Goal: Navigation & Orientation: Find specific page/section

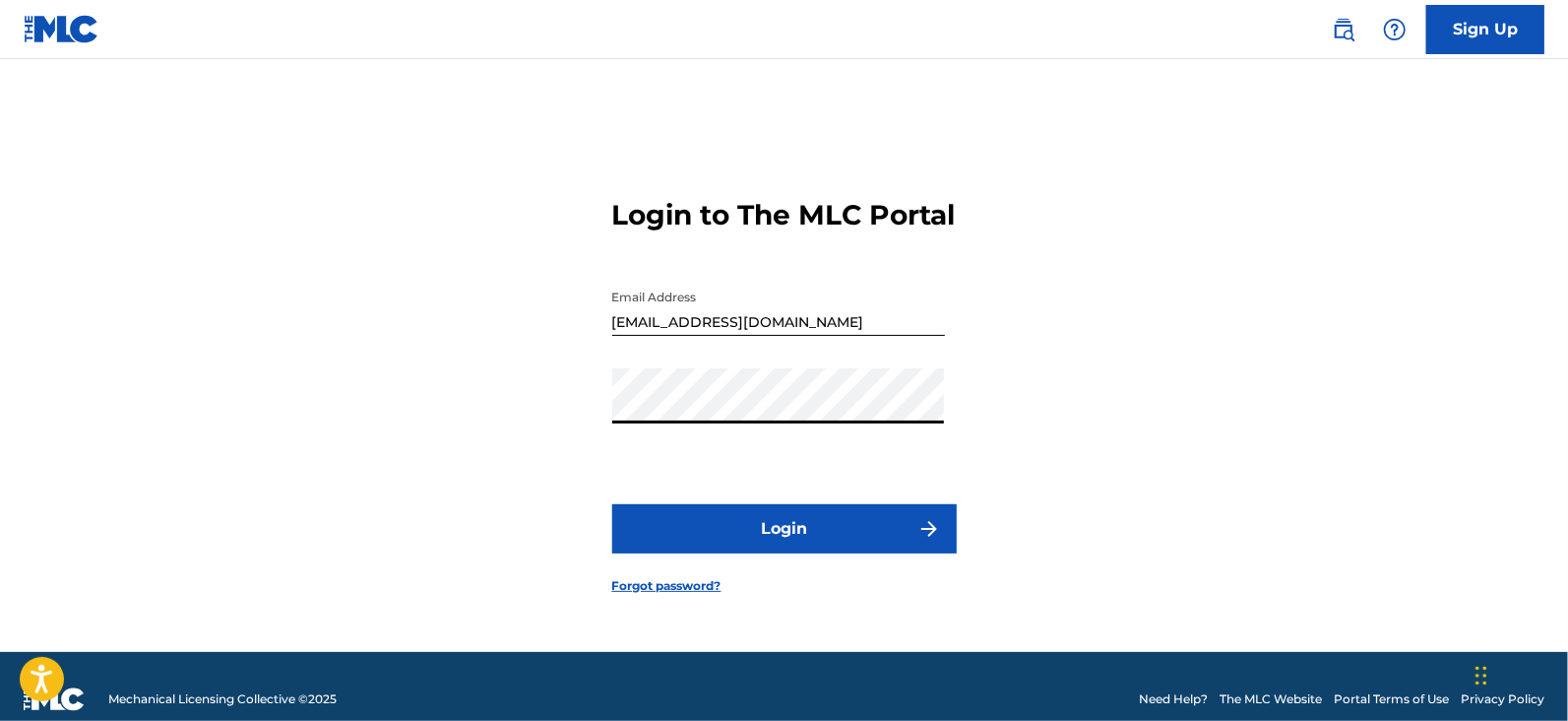
click at [813, 534] on button "Login" at bounding box center [784, 528] width 344 height 49
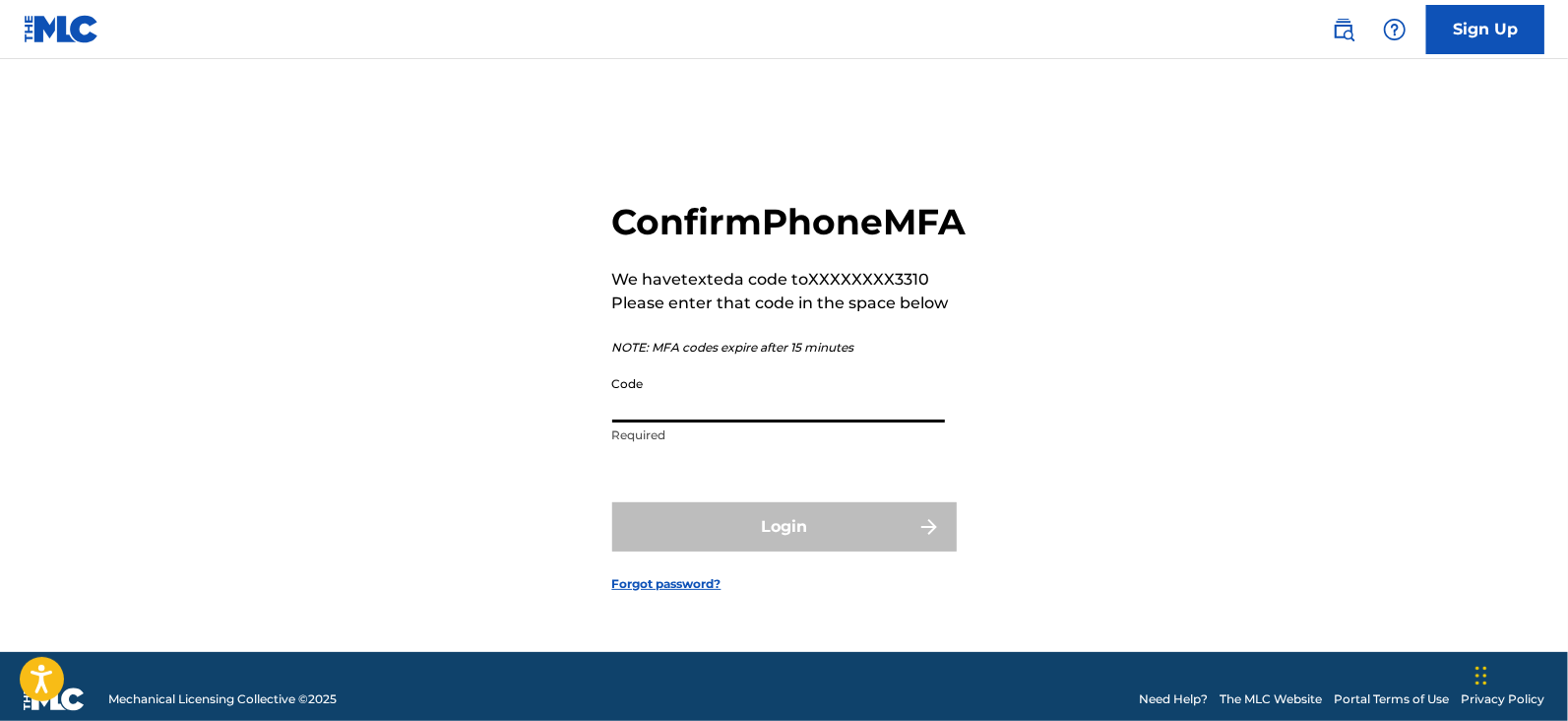
click at [767, 414] on input "Code" at bounding box center [778, 394] width 332 height 56
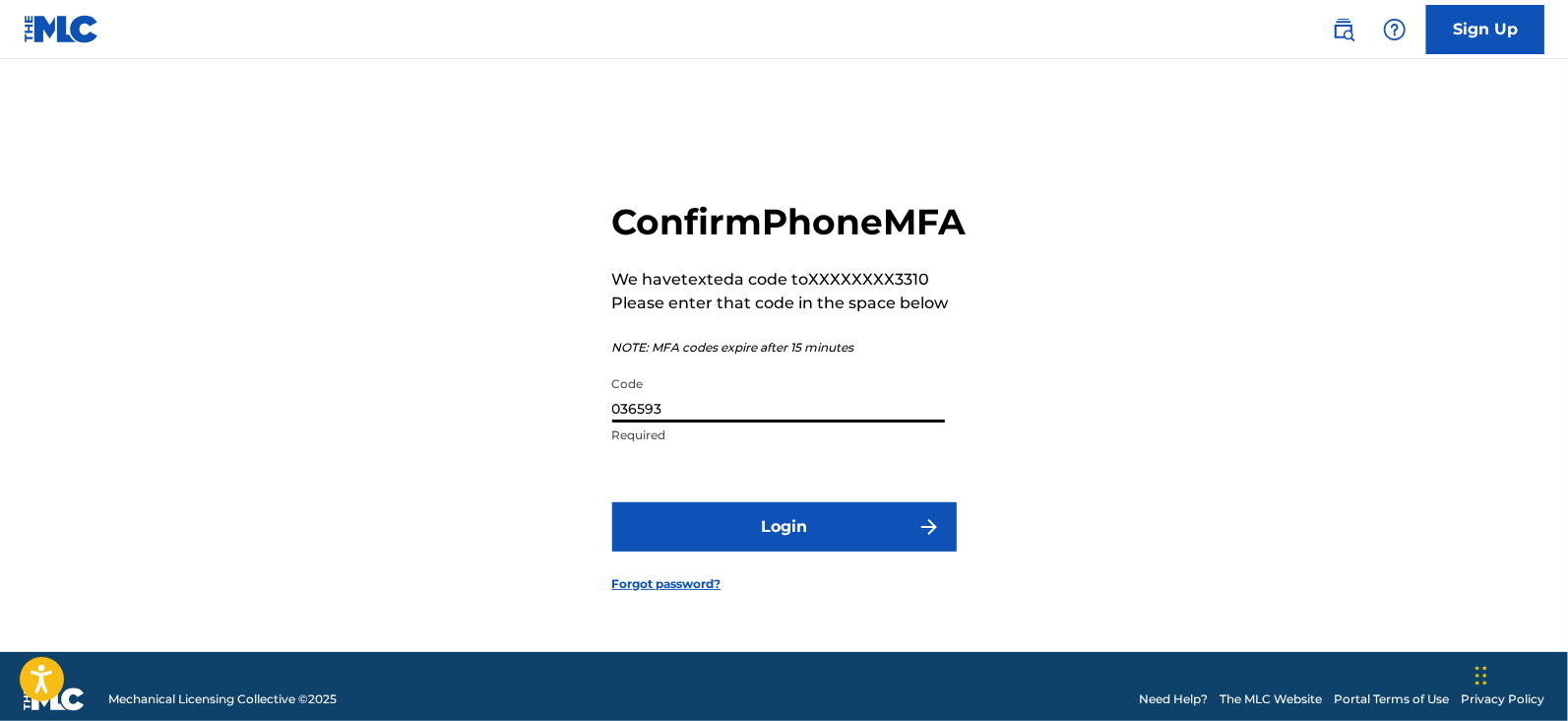
type input "036593"
click at [770, 529] on button "Login" at bounding box center [784, 526] width 344 height 49
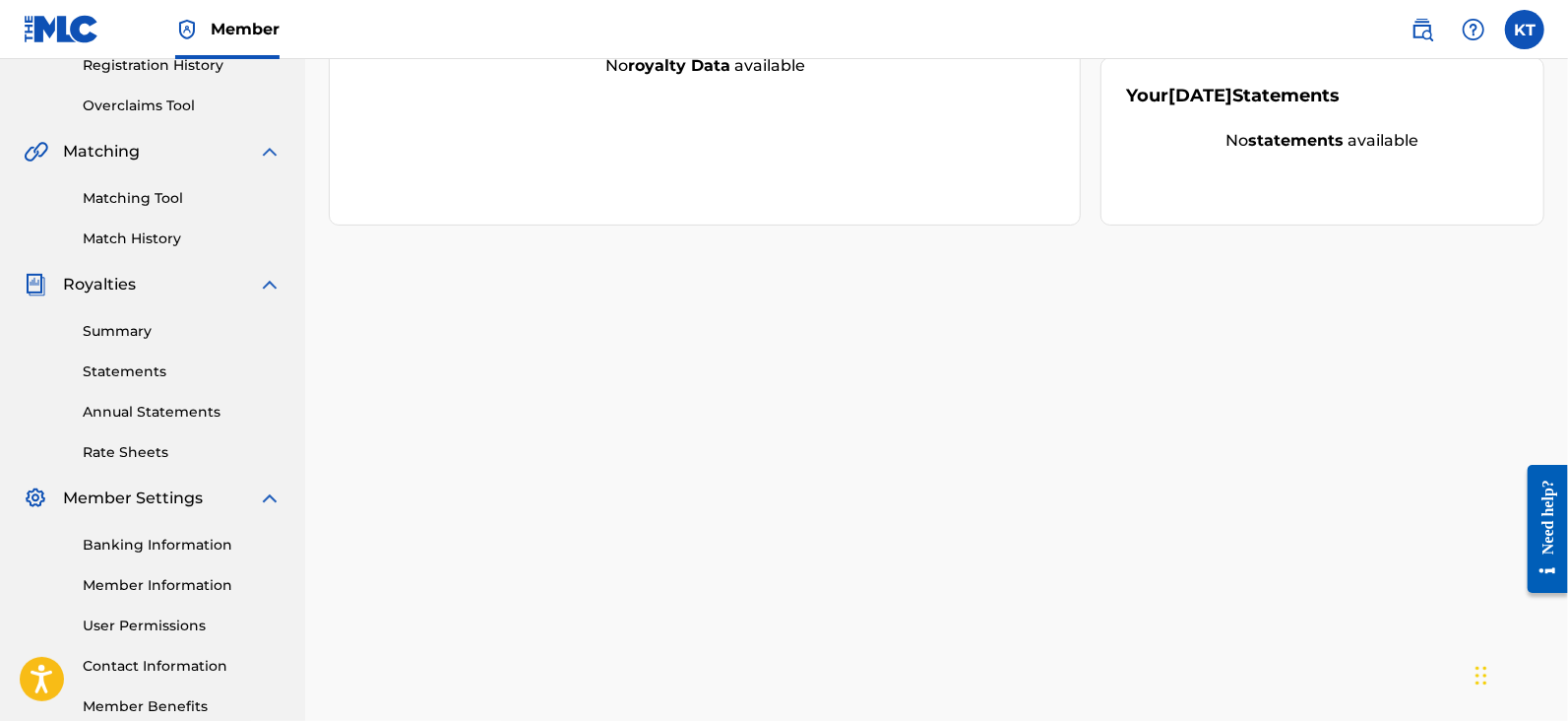
scroll to position [390, 0]
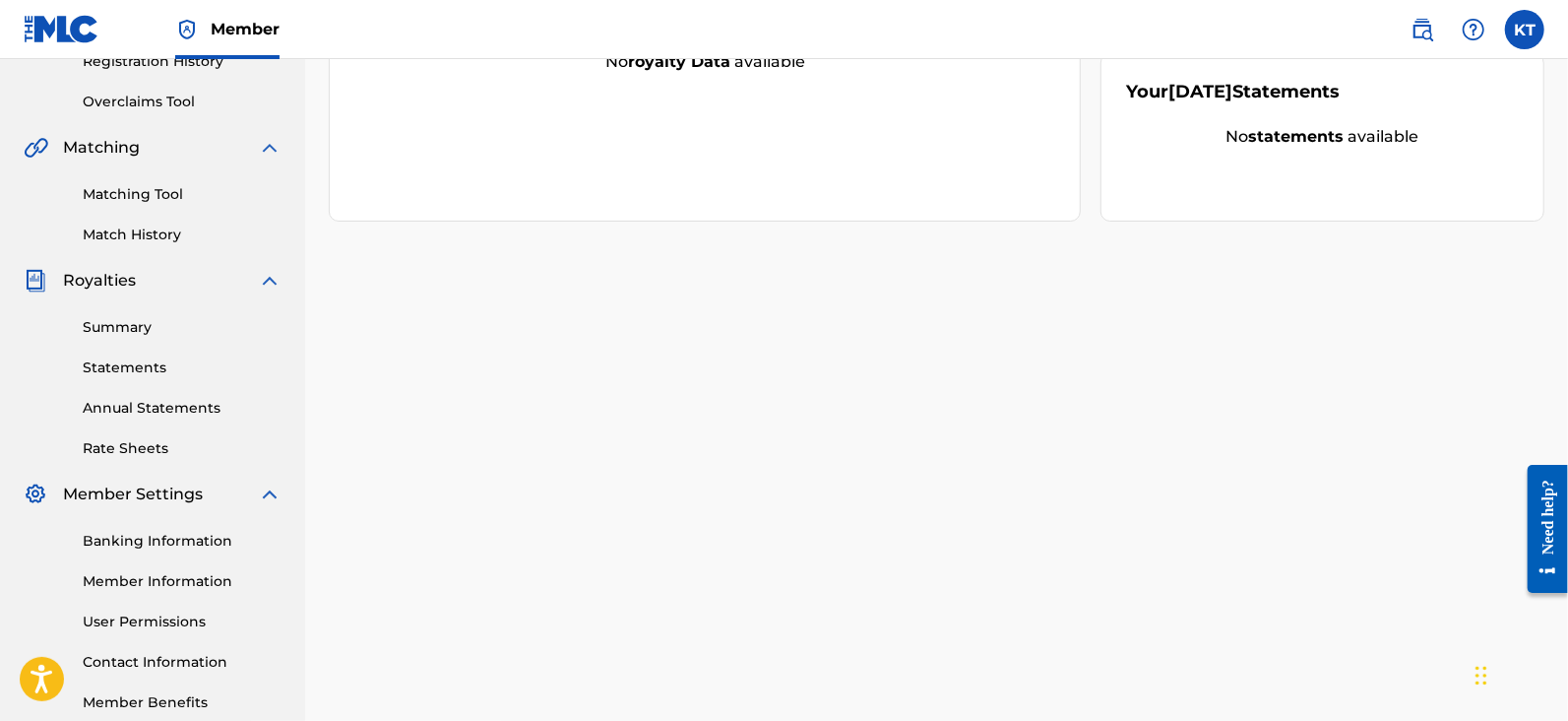
click at [151, 325] on link "Summary" at bounding box center [182, 328] width 199 height 21
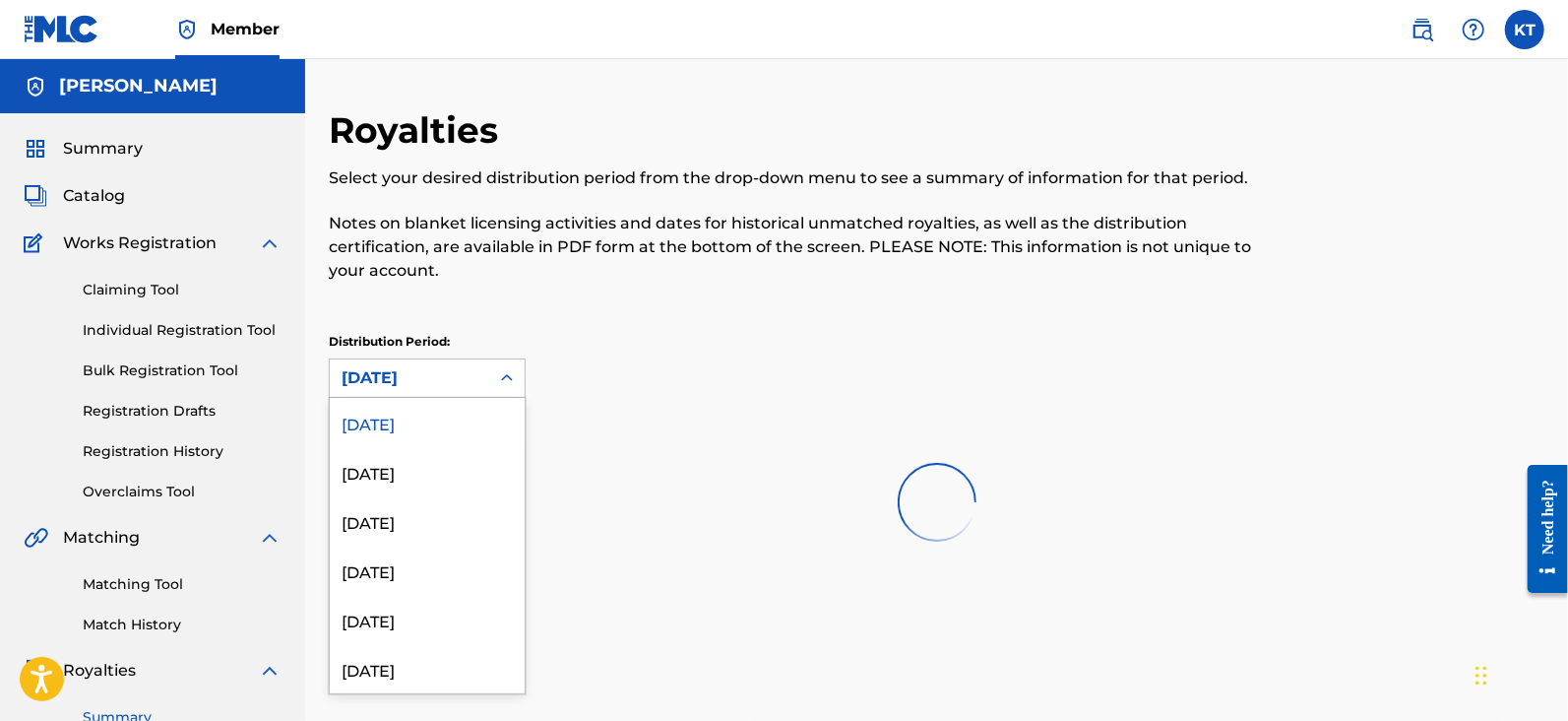
click at [496, 379] on div at bounding box center [507, 378] width 36 height 36
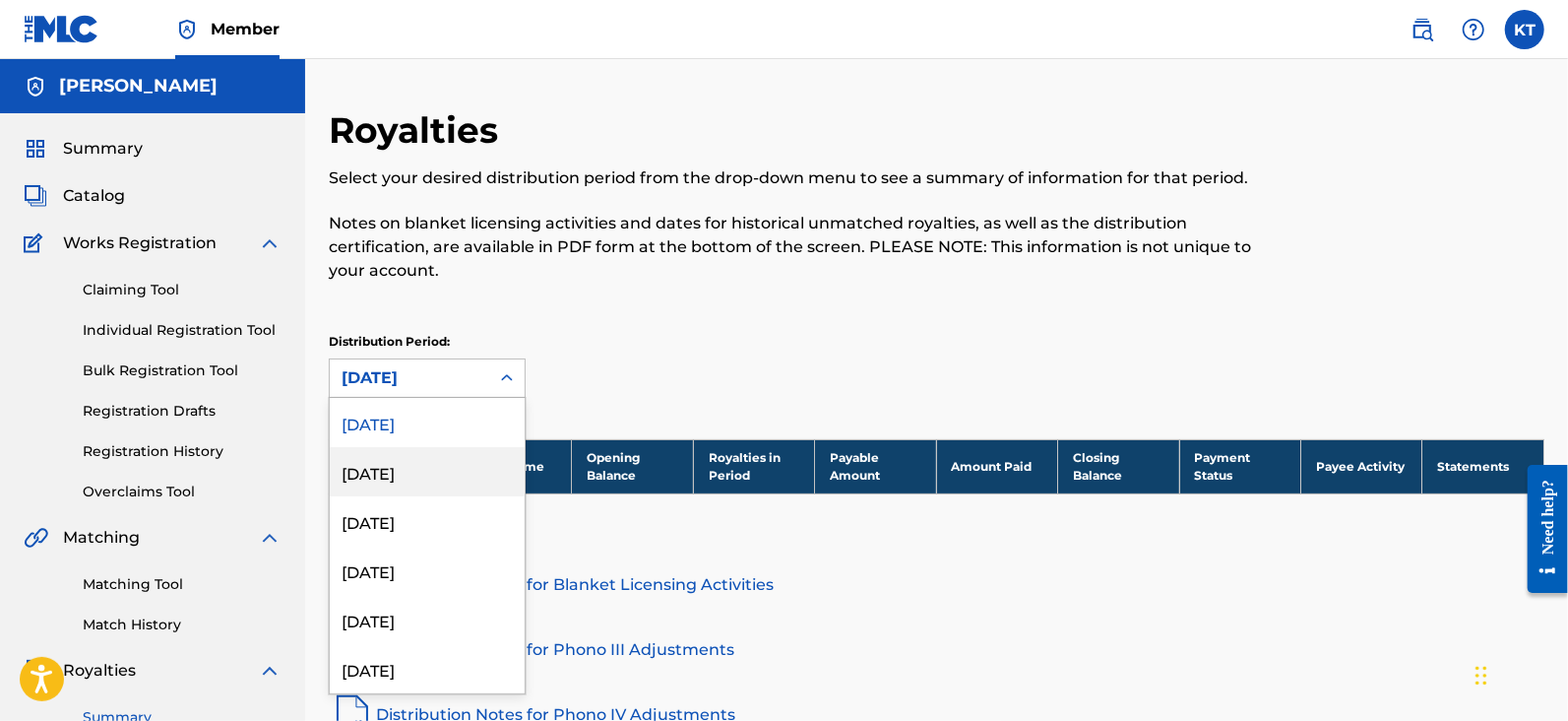
click at [430, 467] on div "[DATE]" at bounding box center [426, 471] width 195 height 49
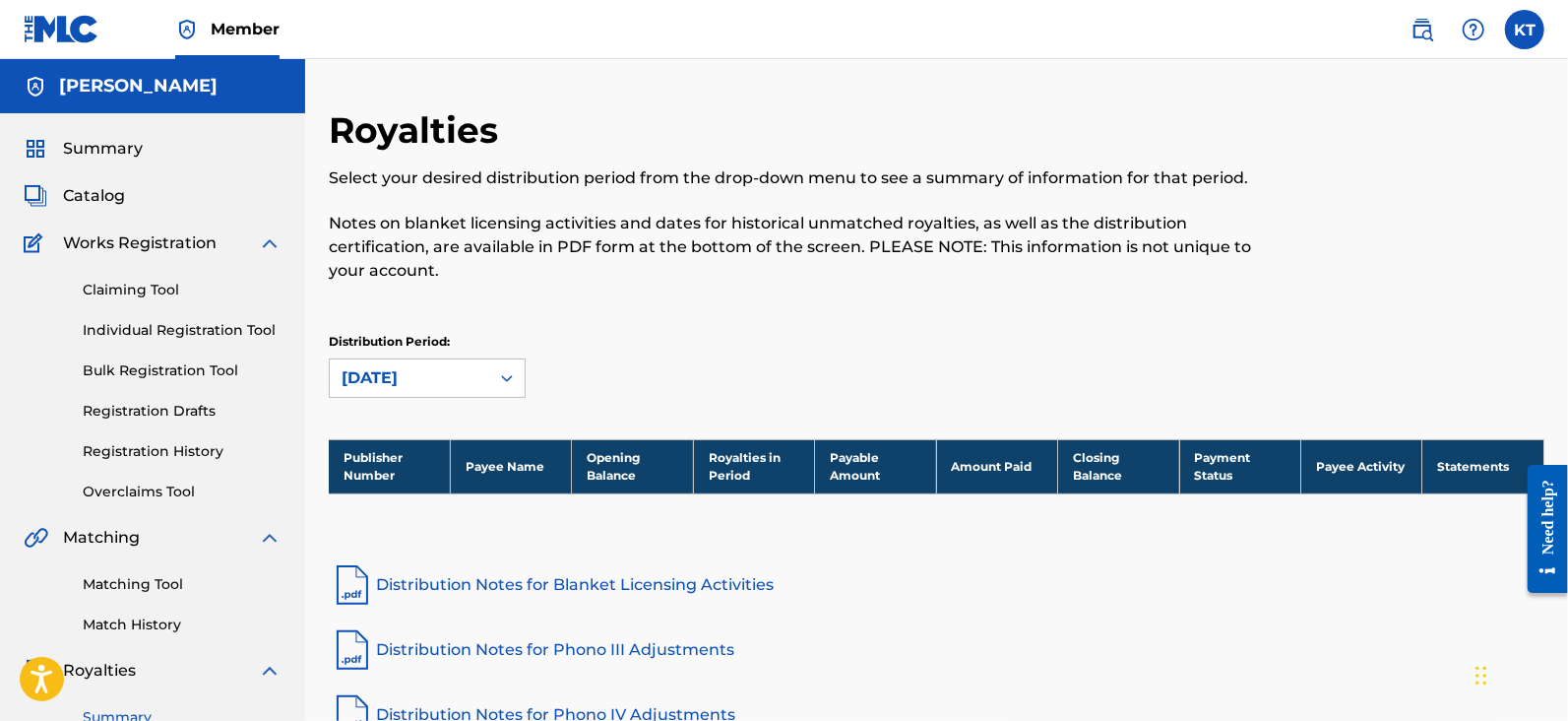
scroll to position [273, 0]
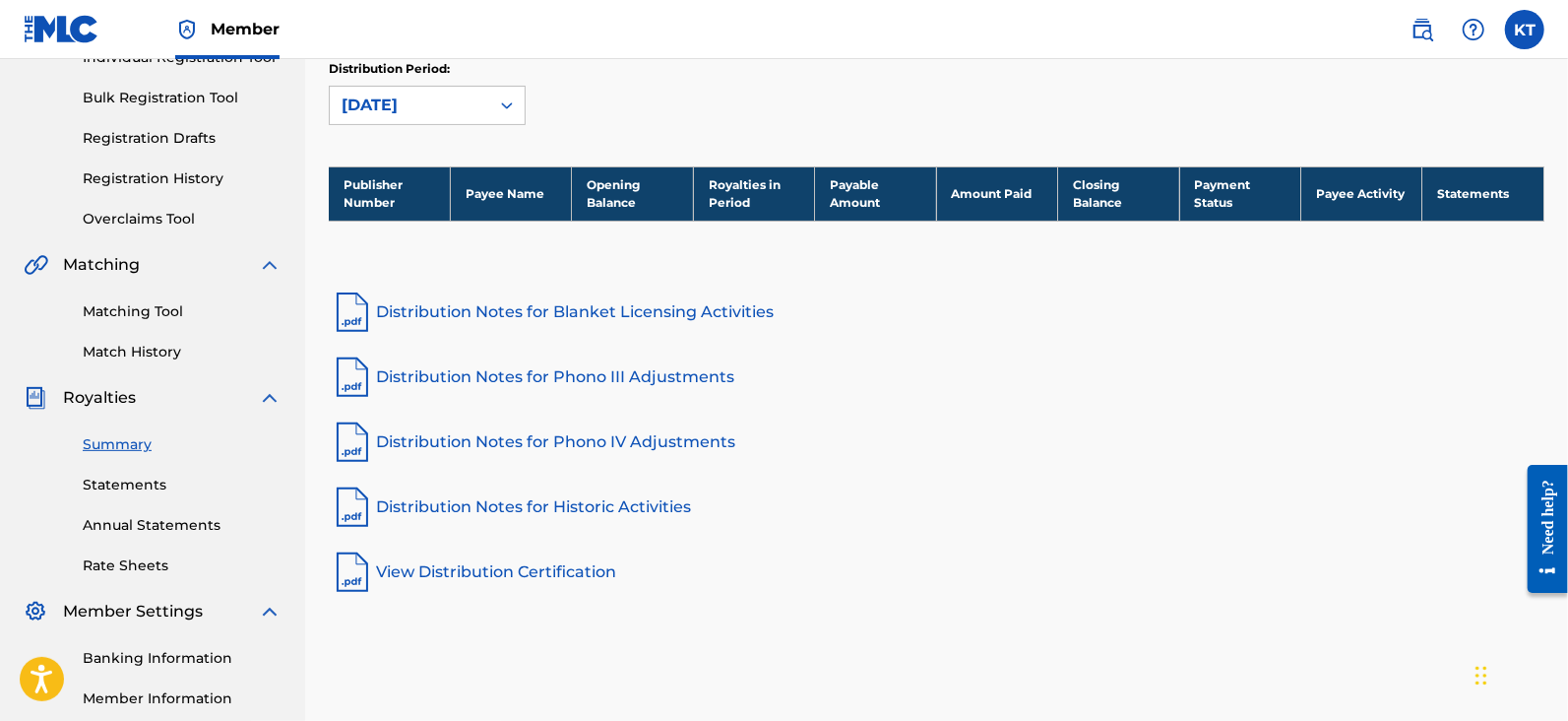
click at [487, 112] on div "[DATE]" at bounding box center [409, 105] width 160 height 37
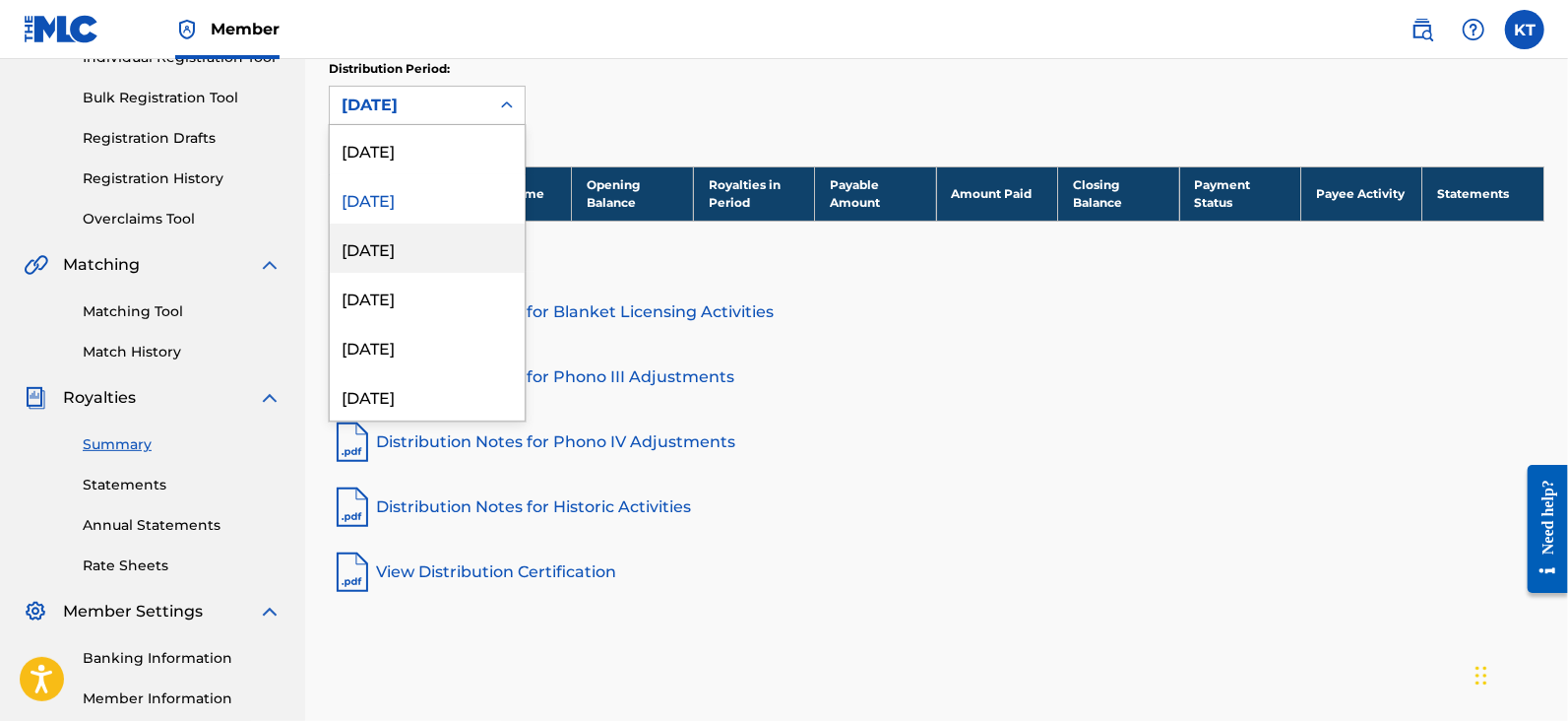
click at [438, 239] on div "[DATE]" at bounding box center [426, 248] width 195 height 49
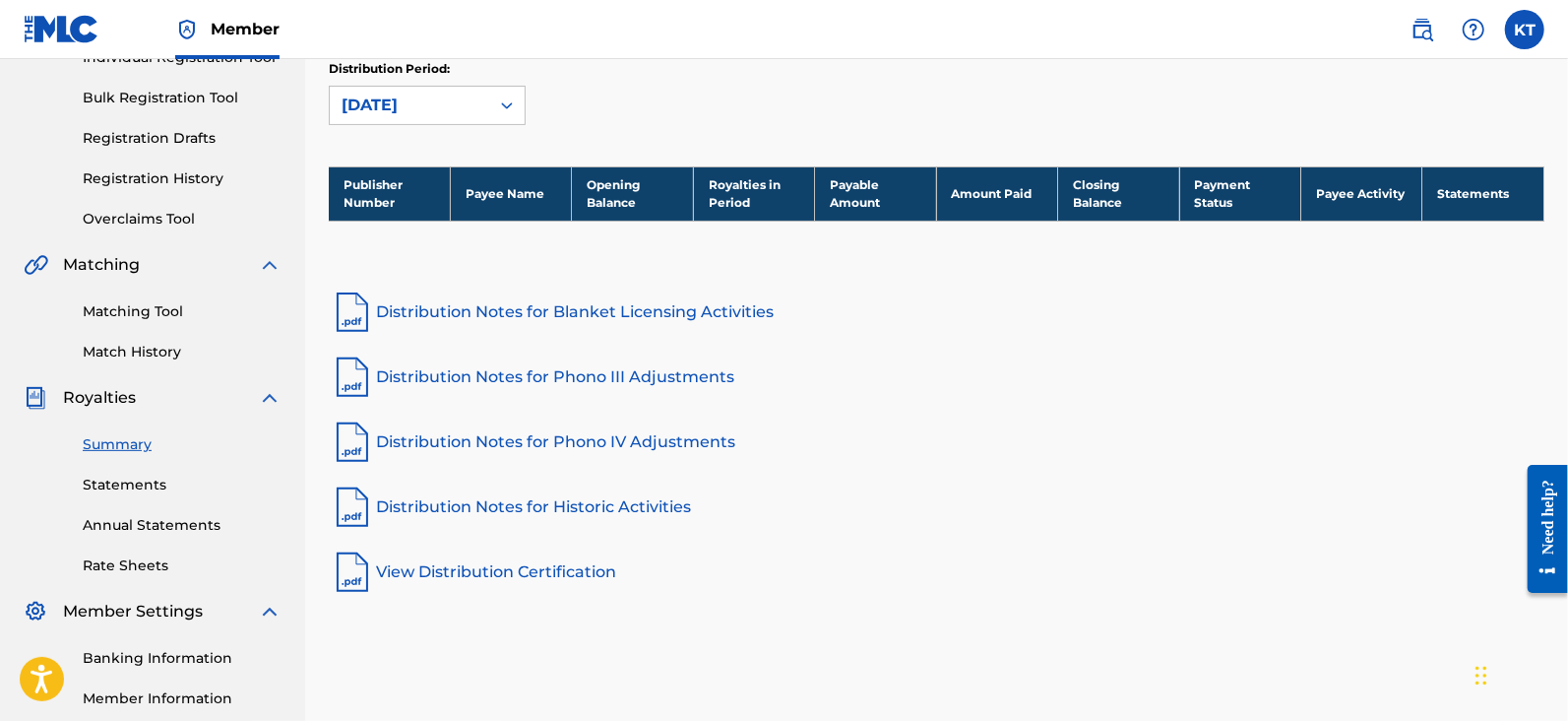
click at [470, 574] on link "View Distribution Certification" at bounding box center [936, 571] width 1216 height 47
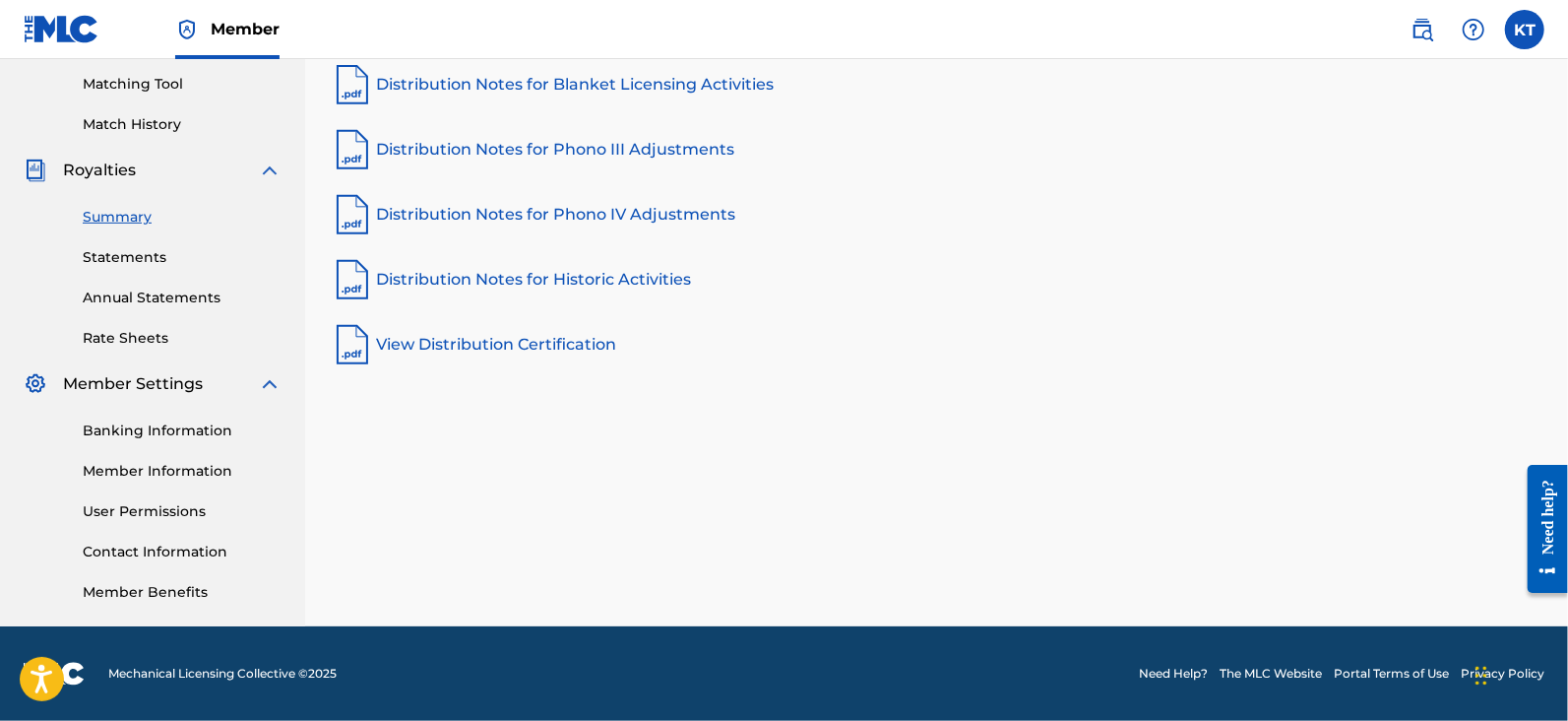
click at [227, 432] on link "Banking Information" at bounding box center [182, 430] width 199 height 21
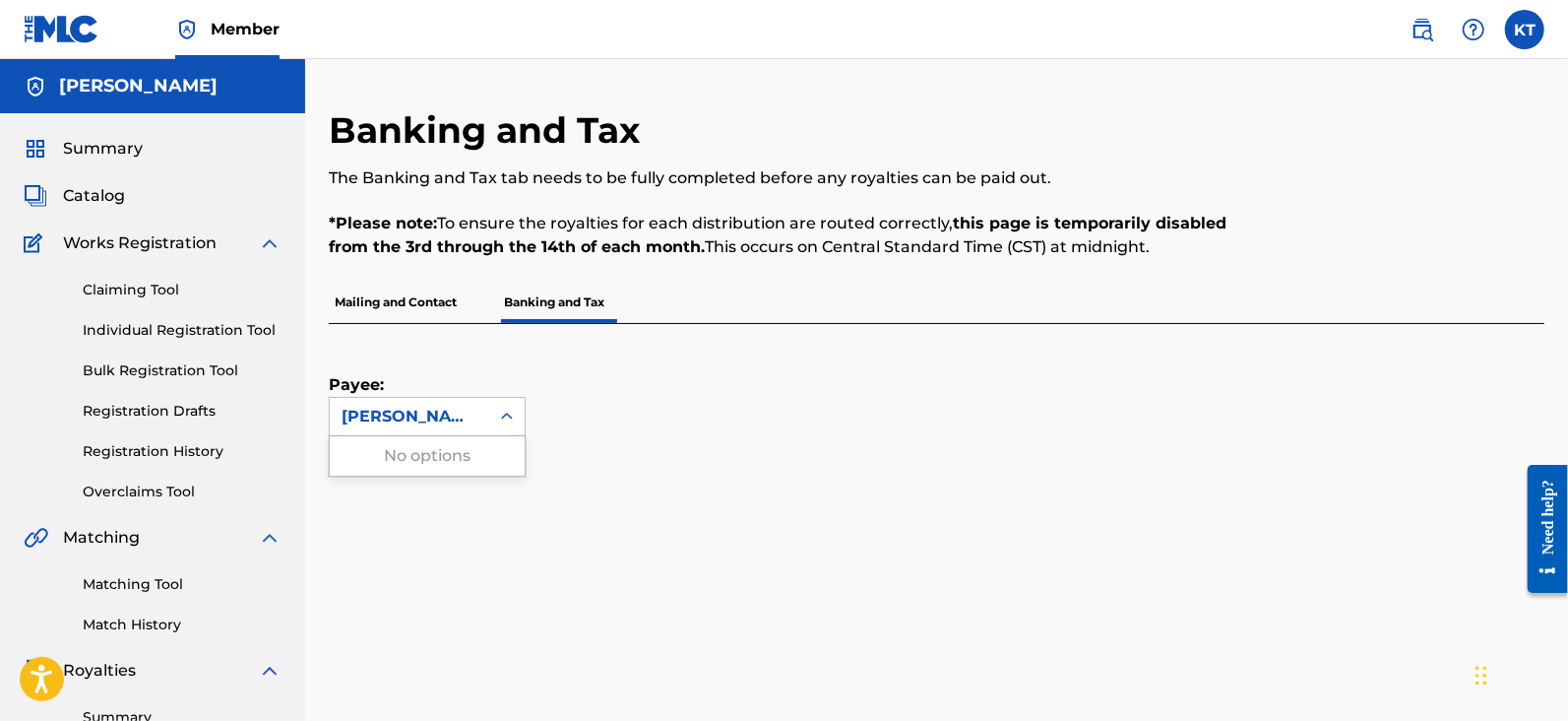
click at [483, 415] on div "[PERSON_NAME]" at bounding box center [409, 415] width 160 height 37
click at [474, 425] on div "[PERSON_NAME]" at bounding box center [409, 416] width 136 height 24
click at [101, 199] on span "Catalog" at bounding box center [94, 196] width 62 height 24
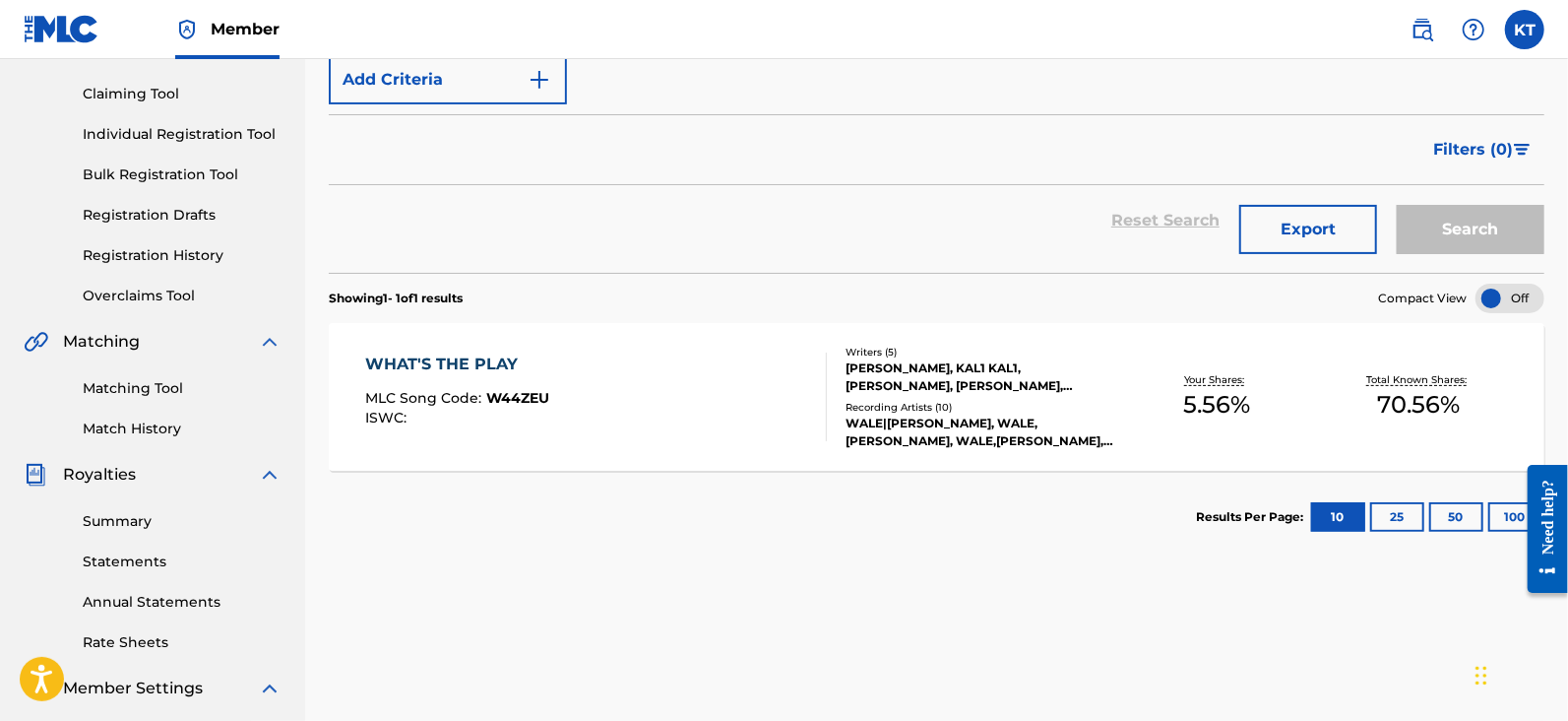
scroll to position [216, 0]
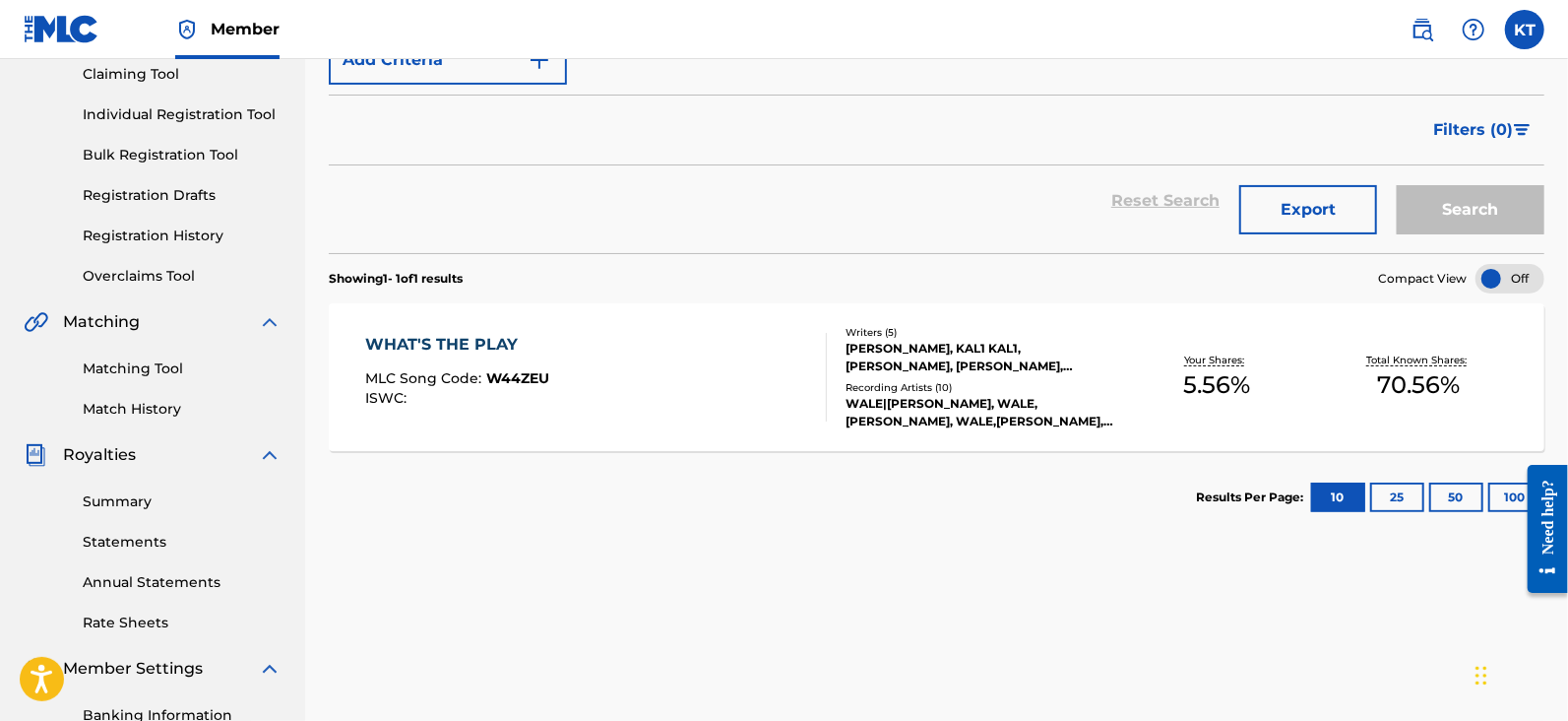
click at [1030, 357] on div "[PERSON_NAME], KAL1 KAL1, [PERSON_NAME], [PERSON_NAME], OLUBOWALE [PERSON_NAME]" at bounding box center [980, 358] width 269 height 36
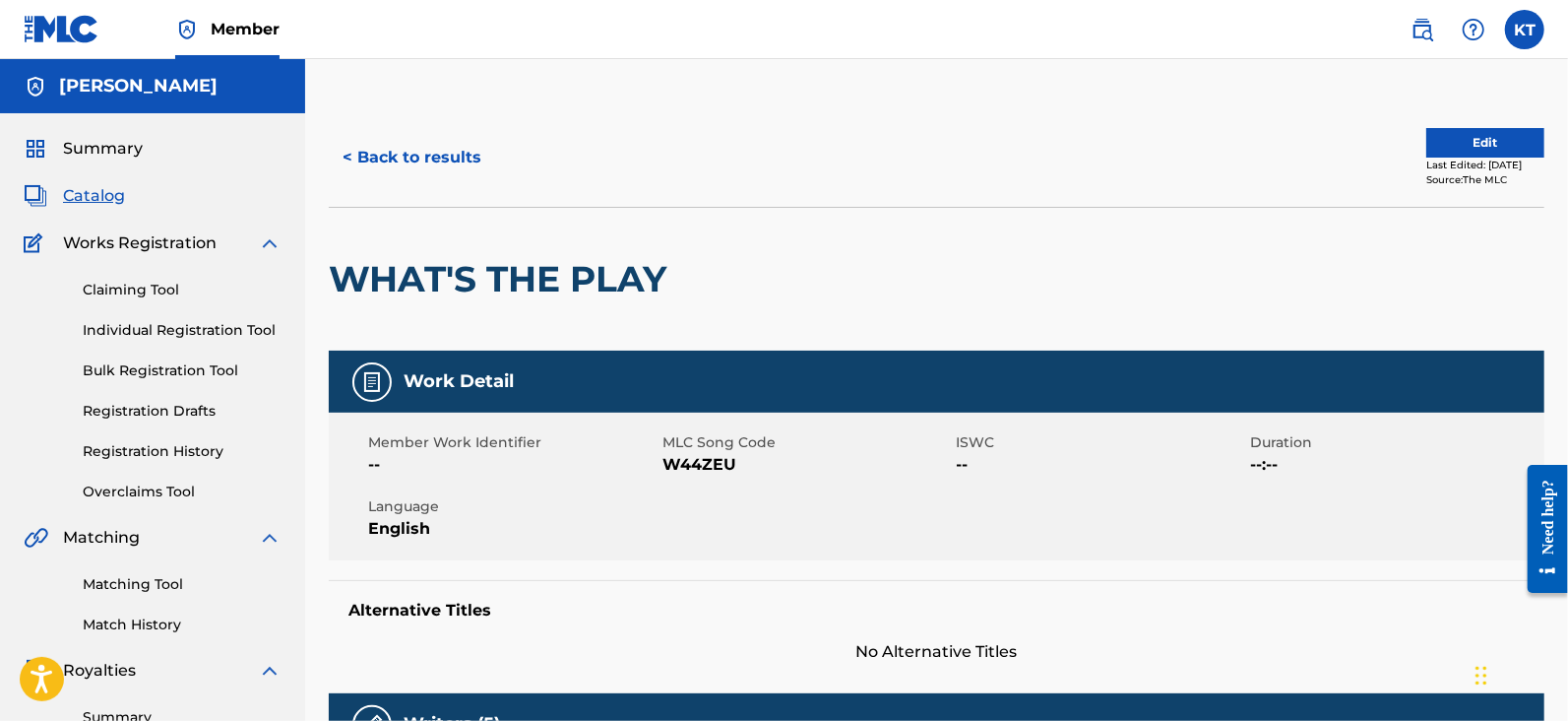
click at [158, 88] on h5 "[PERSON_NAME]" at bounding box center [138, 86] width 159 height 23
click at [119, 141] on span "Summary" at bounding box center [103, 149] width 80 height 24
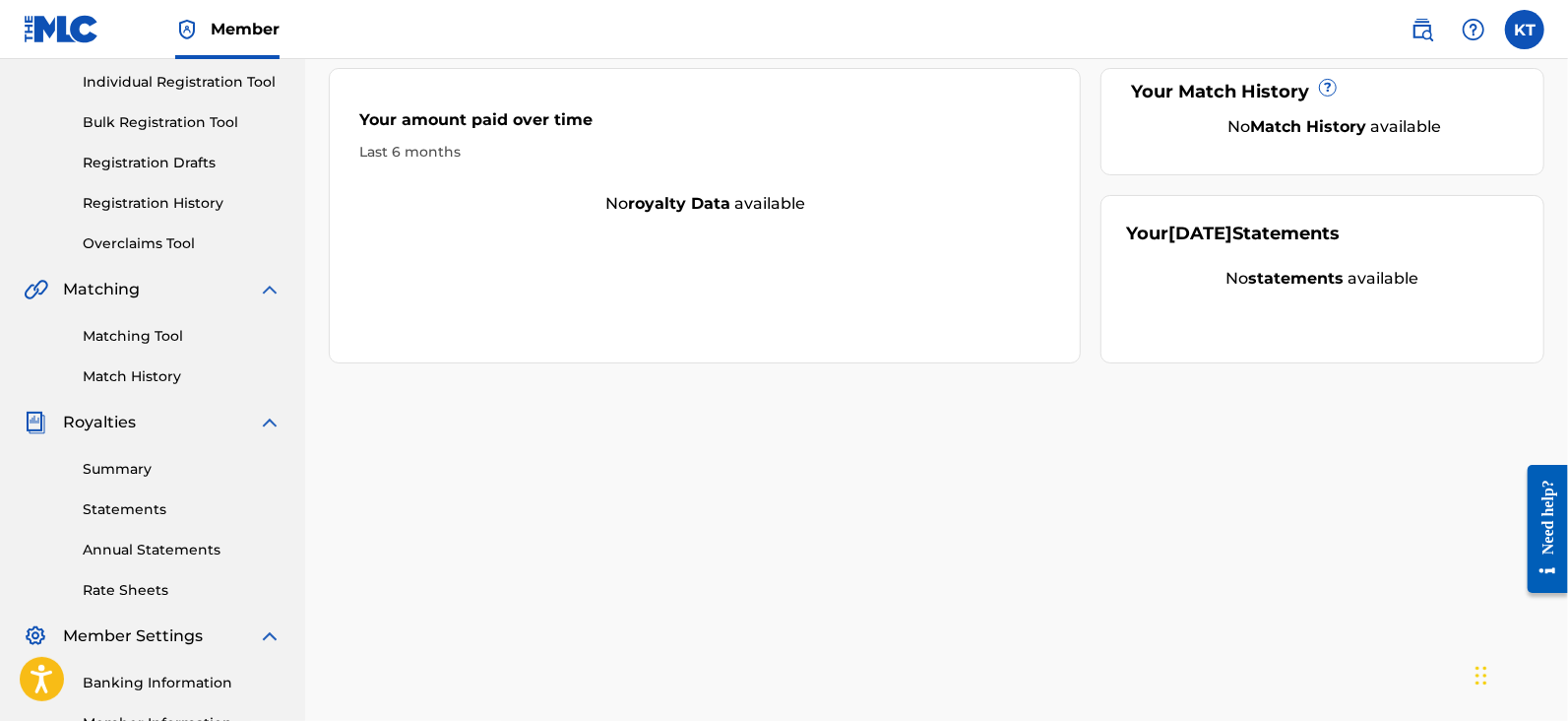
scroll to position [247, 0]
click at [129, 466] on link "Summary" at bounding box center [182, 471] width 199 height 21
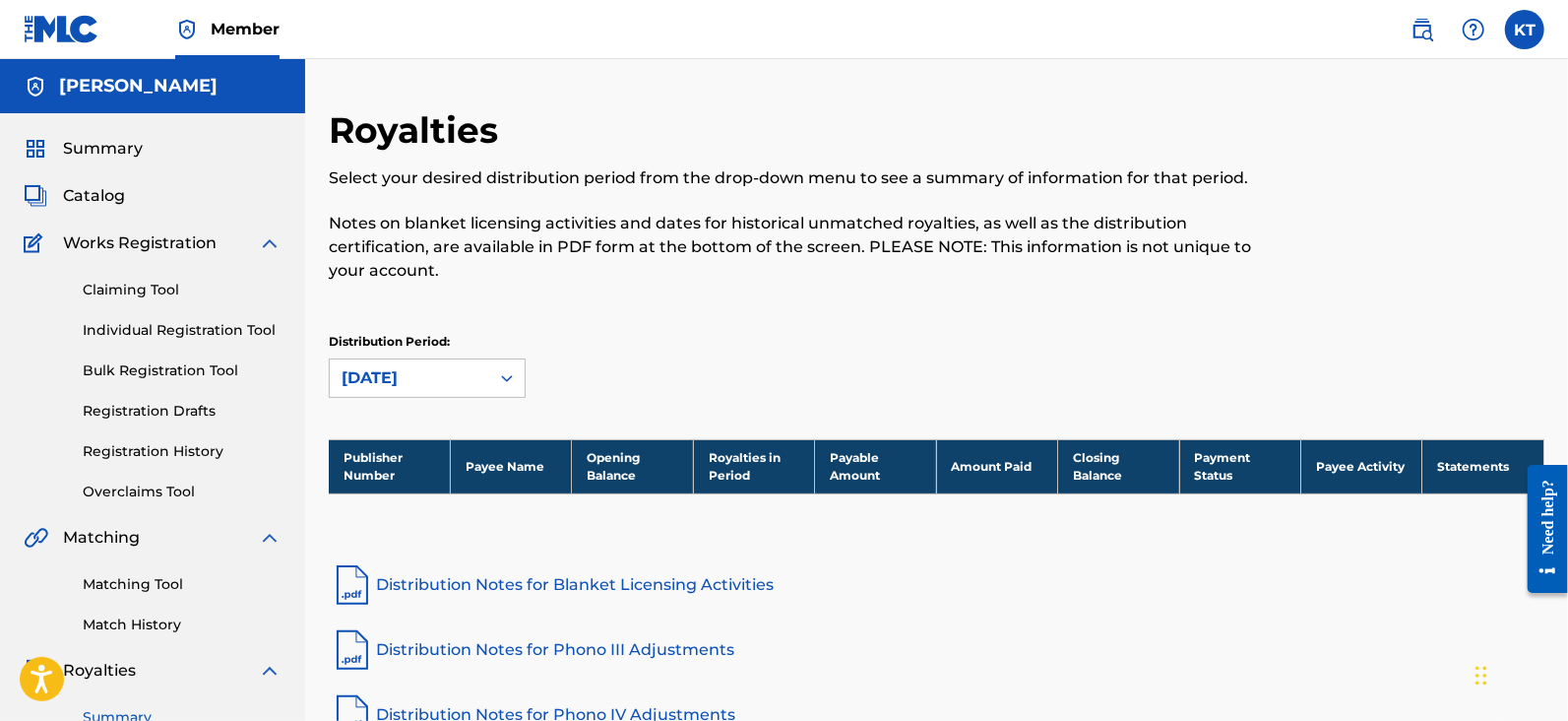
click at [162, 491] on link "Overclaims Tool" at bounding box center [182, 491] width 199 height 21
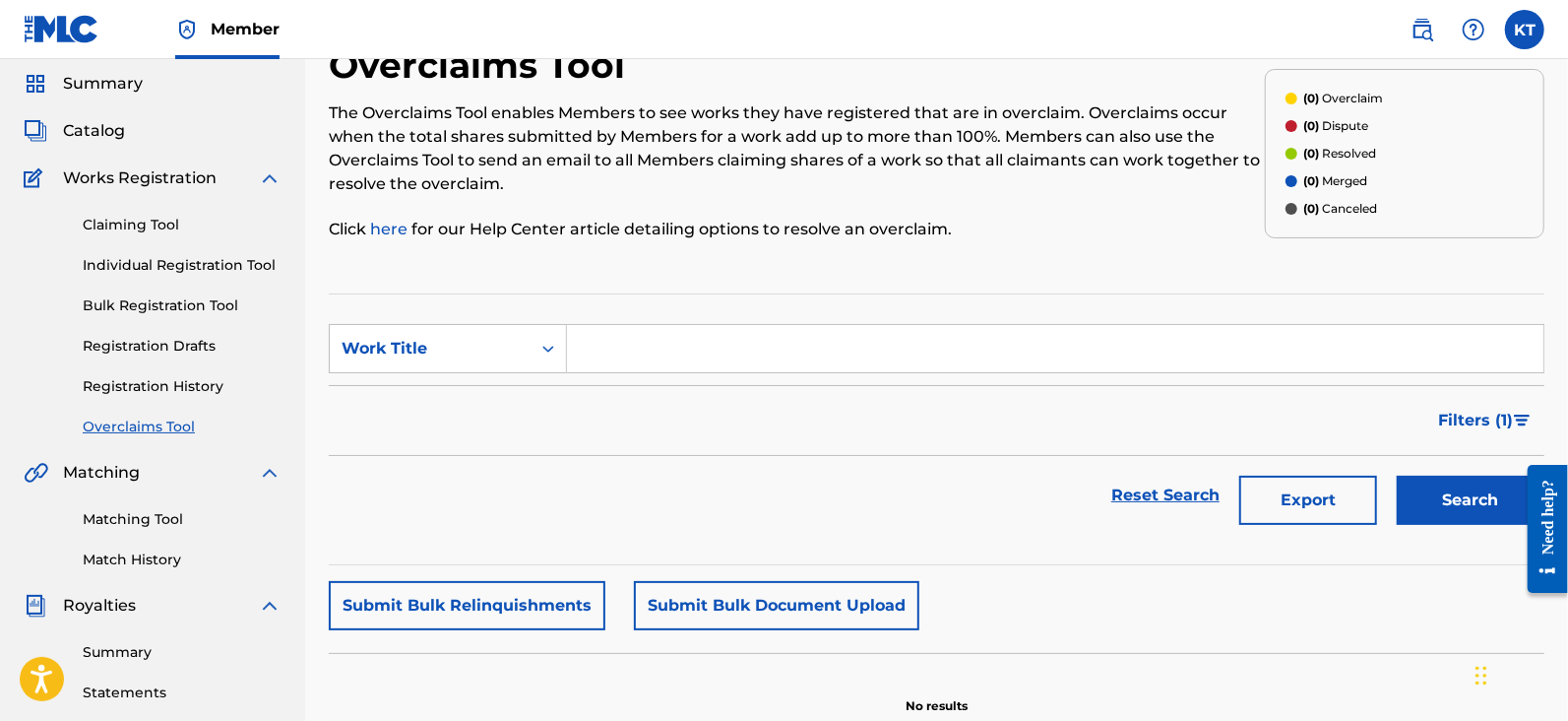
scroll to position [89, 0]
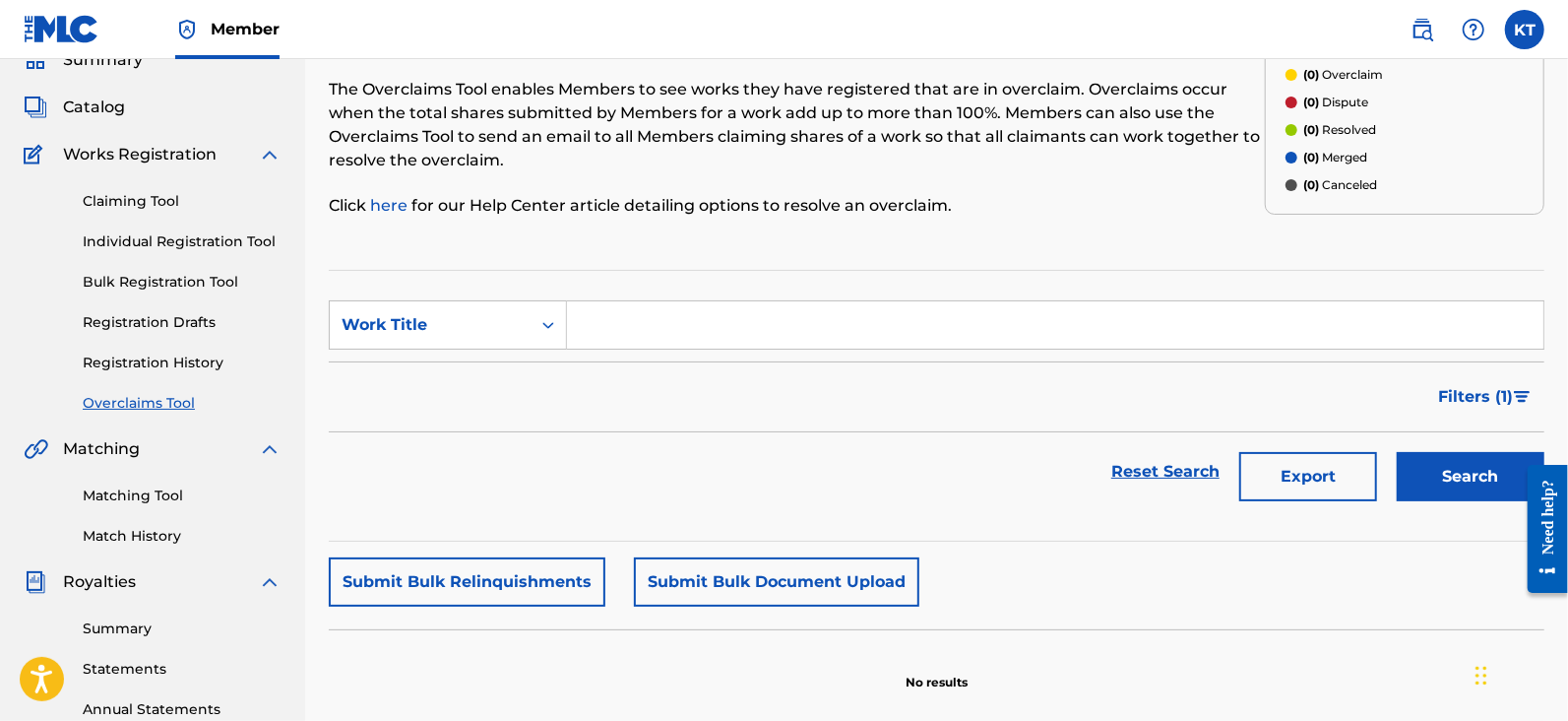
click at [195, 279] on link "Bulk Registration Tool" at bounding box center [182, 282] width 199 height 21
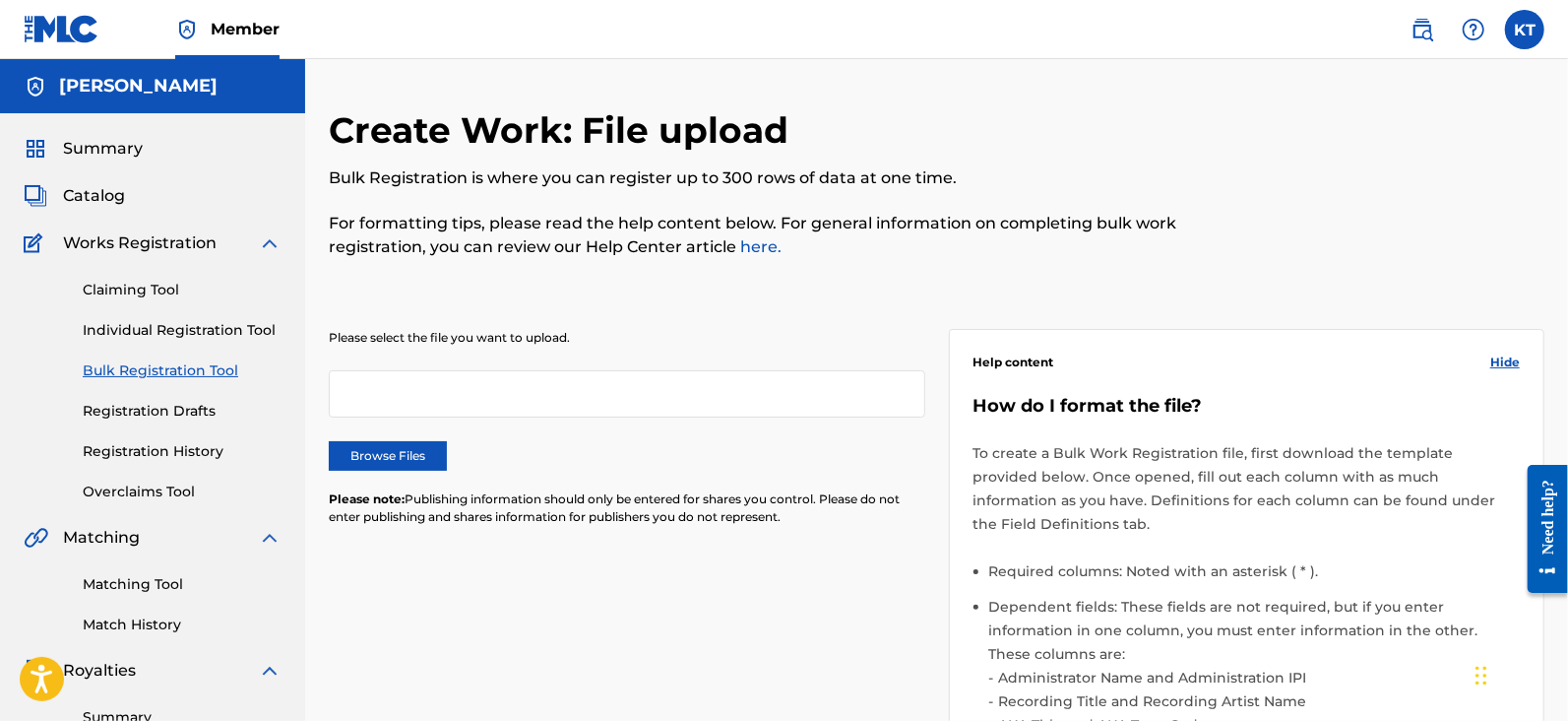
click at [186, 283] on link "Claiming Tool" at bounding box center [182, 290] width 199 height 21
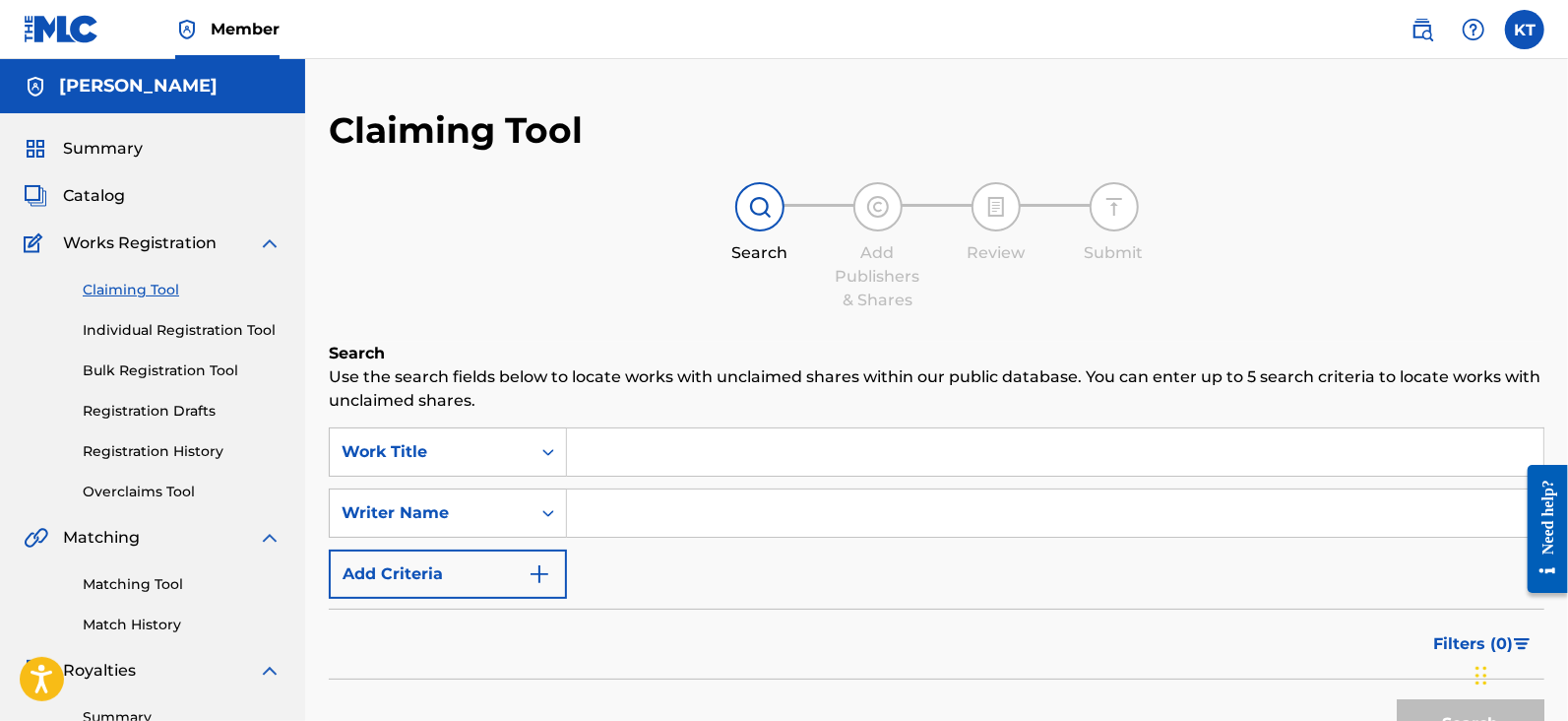
click at [117, 200] on span "Catalog" at bounding box center [94, 196] width 62 height 24
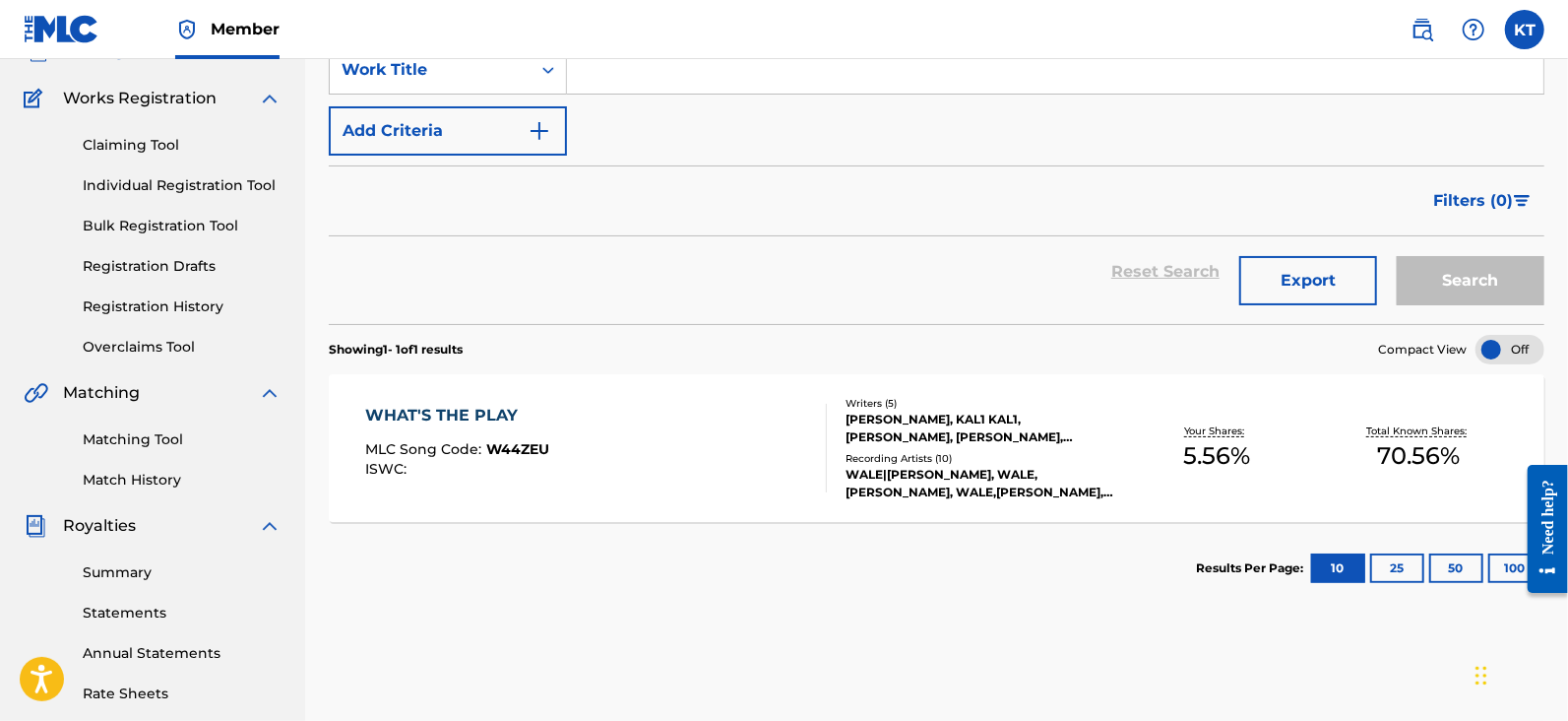
scroll to position [160, 0]
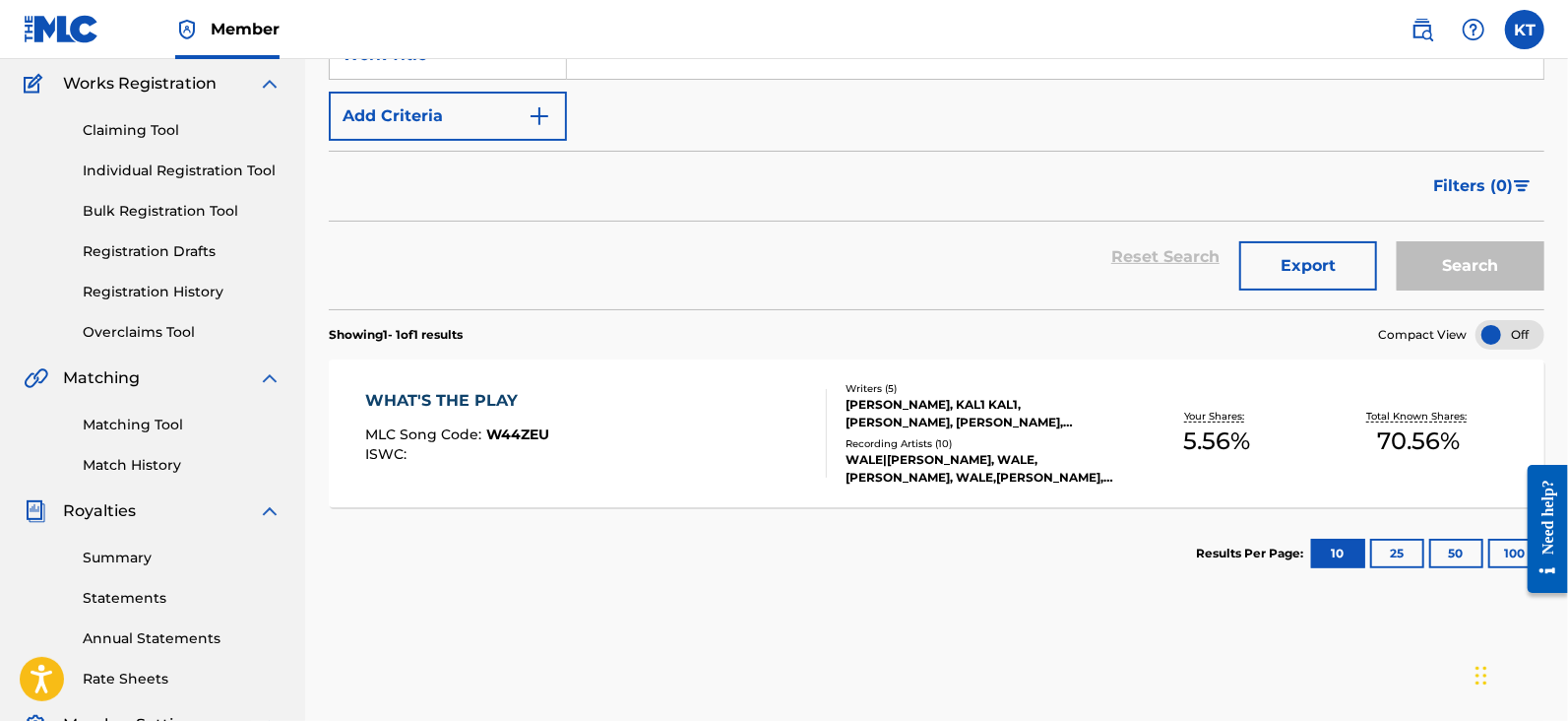
click at [496, 407] on div "WHAT'S THE PLAY" at bounding box center [457, 401] width 184 height 24
